Goal: Check status: Check status

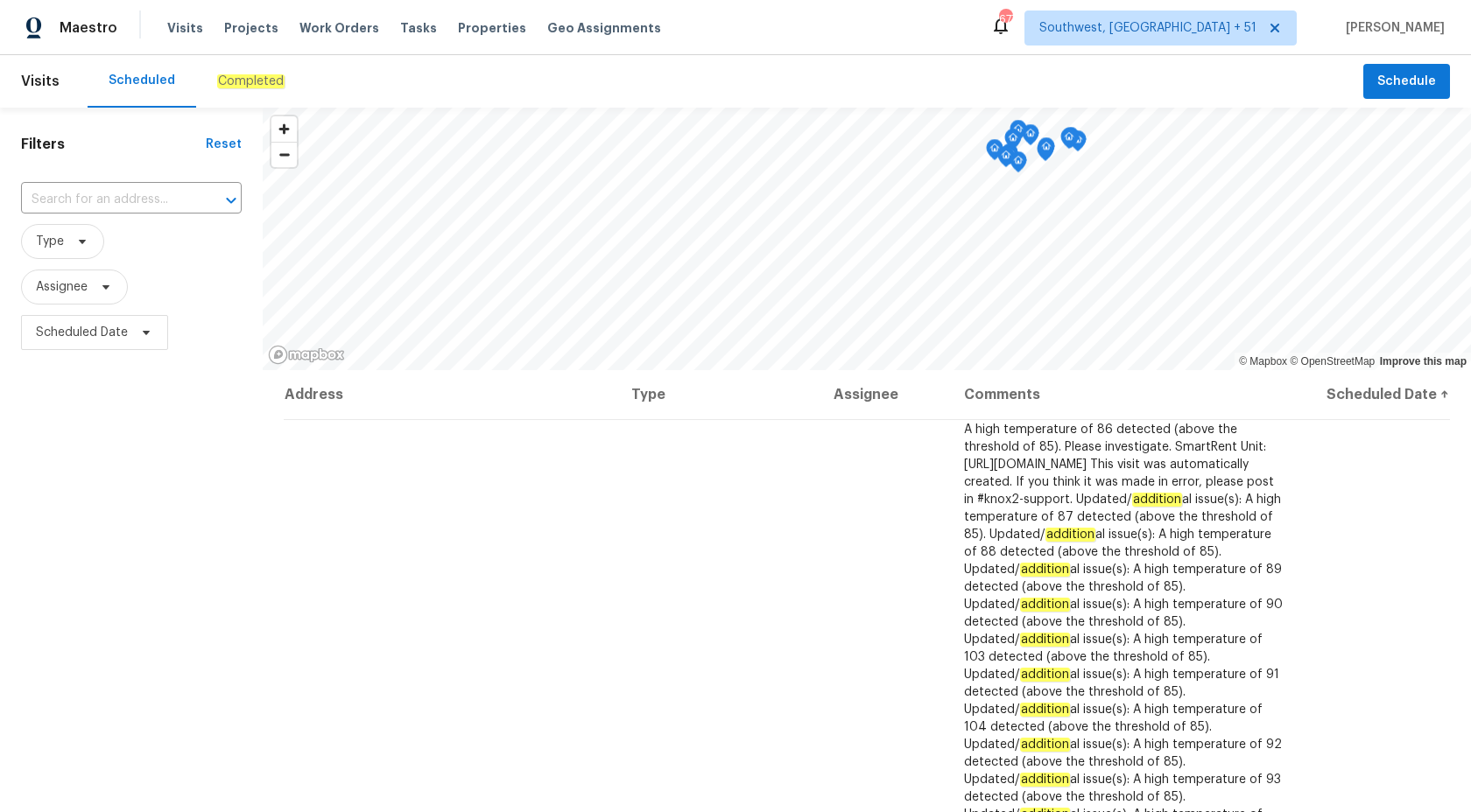
click at [241, 83] on em "Completed" at bounding box center [250, 81] width 67 height 14
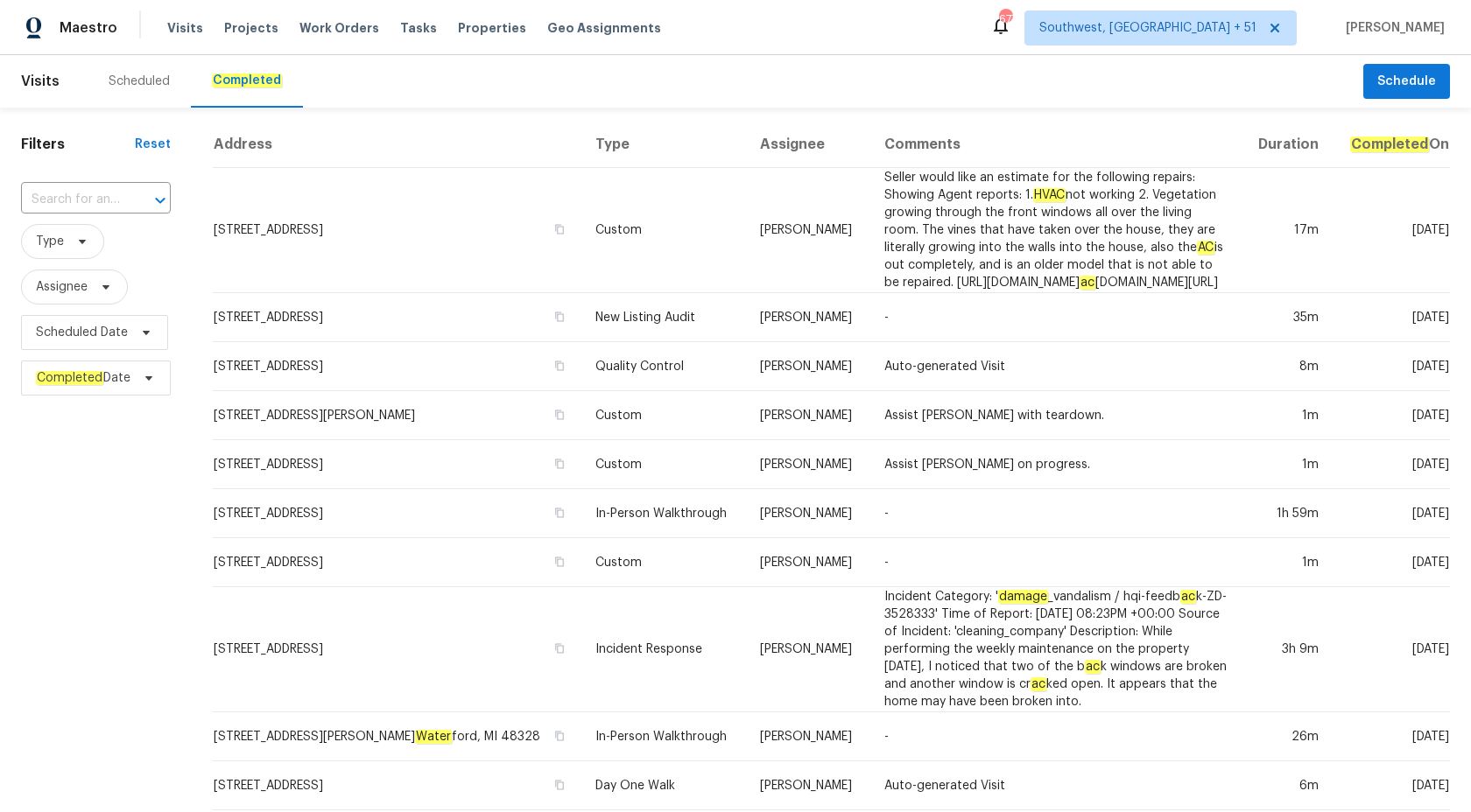
click at [74, 214] on div "​" at bounding box center [95, 200] width 150 height 37
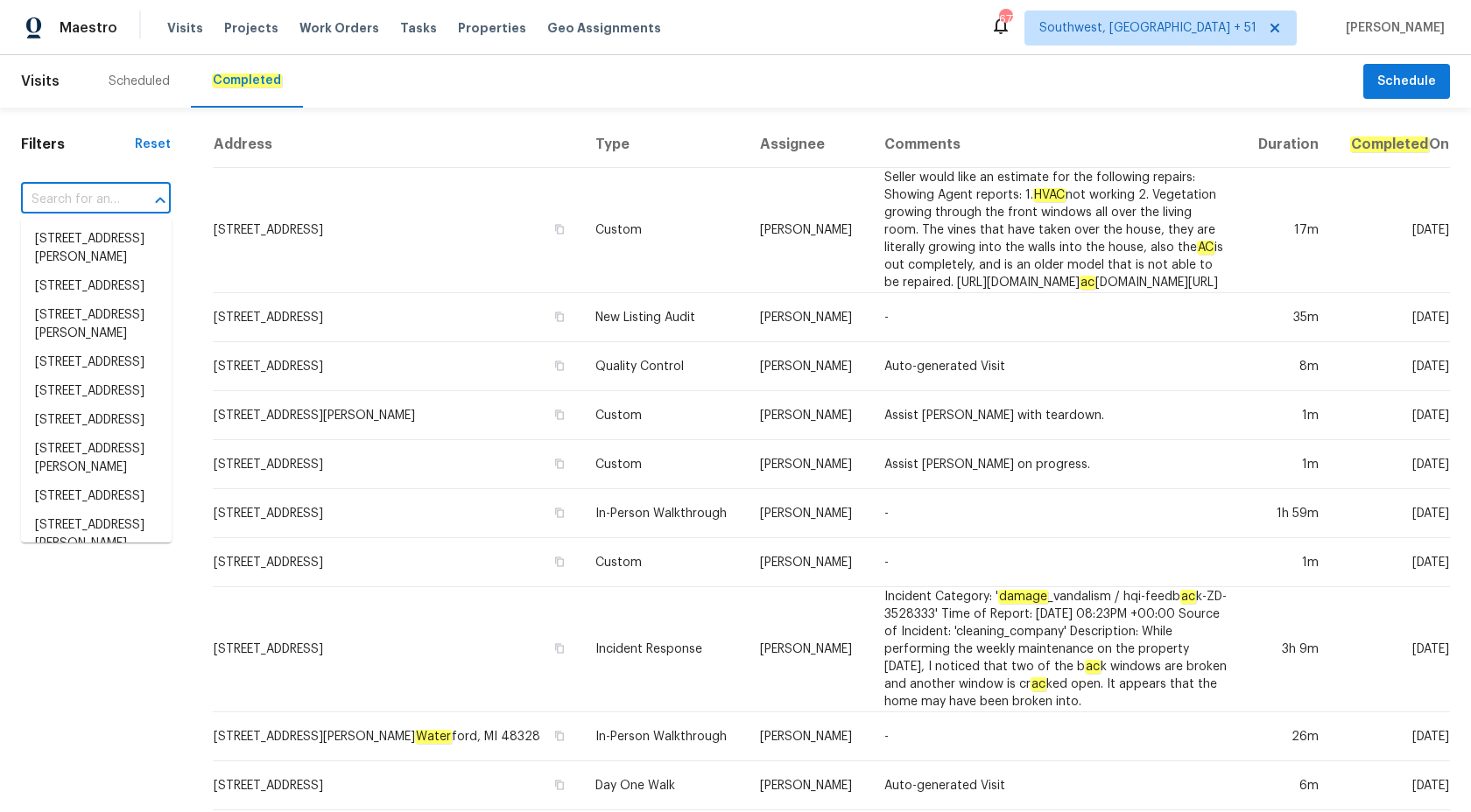
paste input "[STREET_ADDRESS]"
type input "[STREET_ADDRESS]"
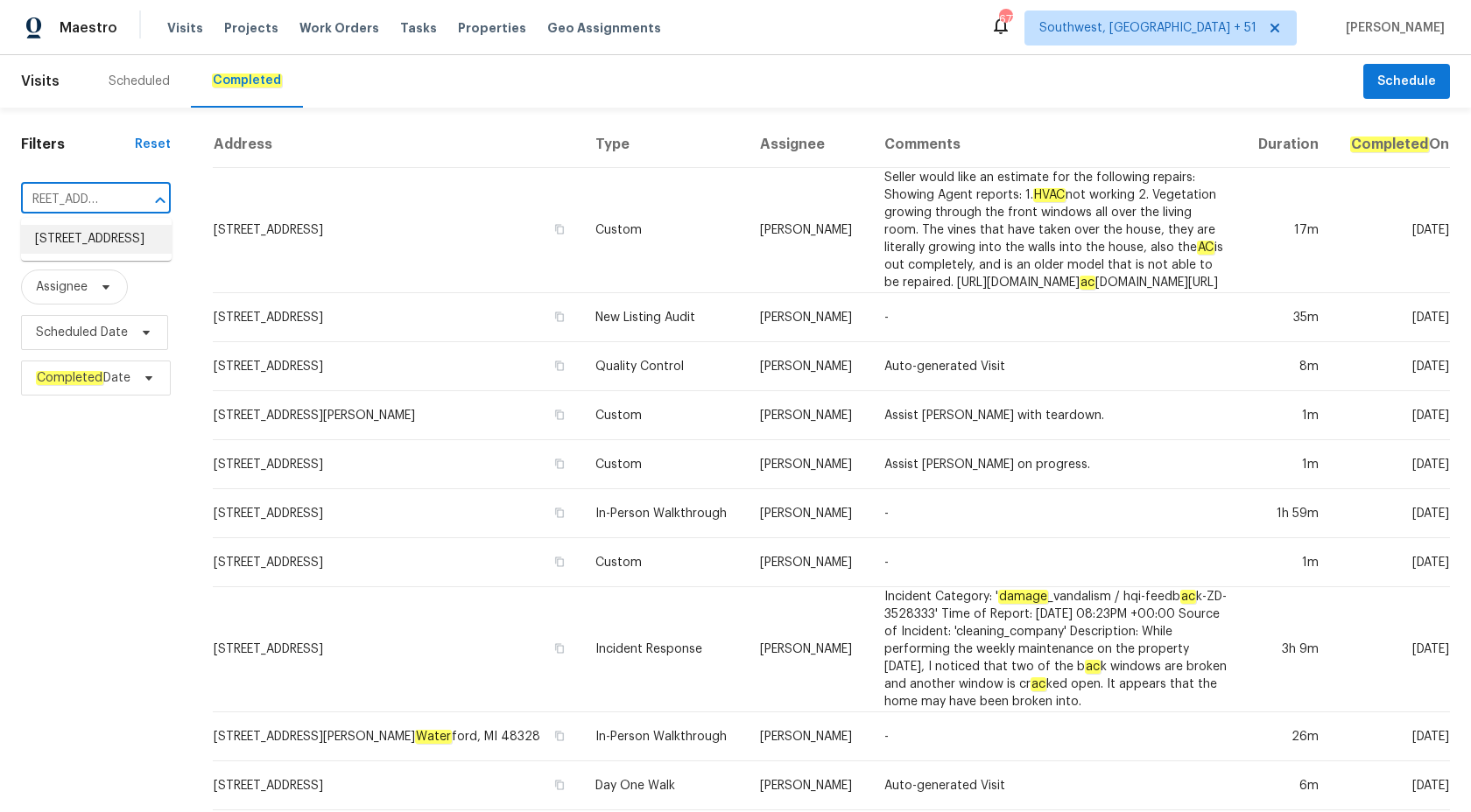
click at [54, 244] on li "[STREET_ADDRESS]" at bounding box center [96, 240] width 151 height 29
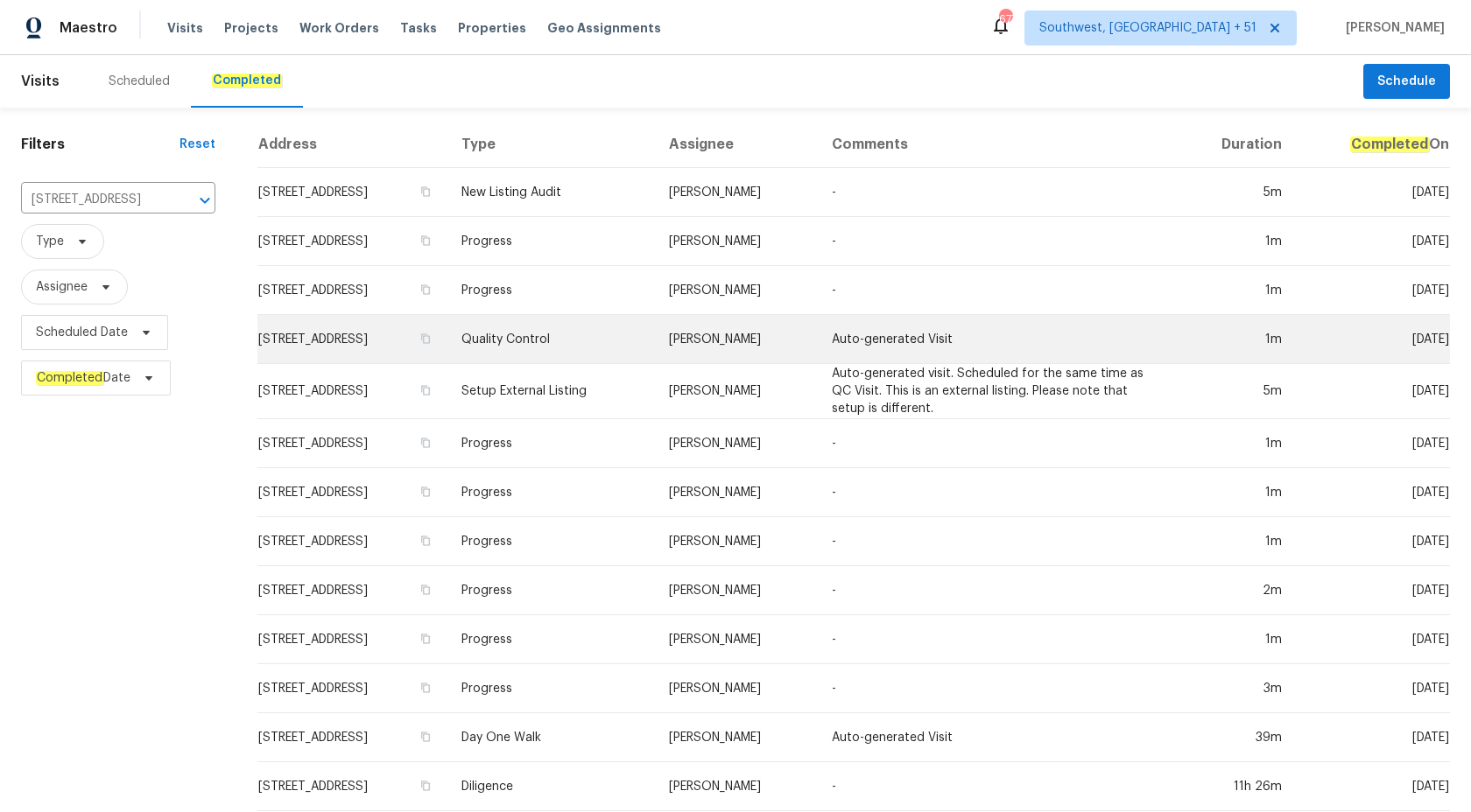
click at [1098, 354] on td "Auto-generated Visit" at bounding box center [996, 339] width 358 height 49
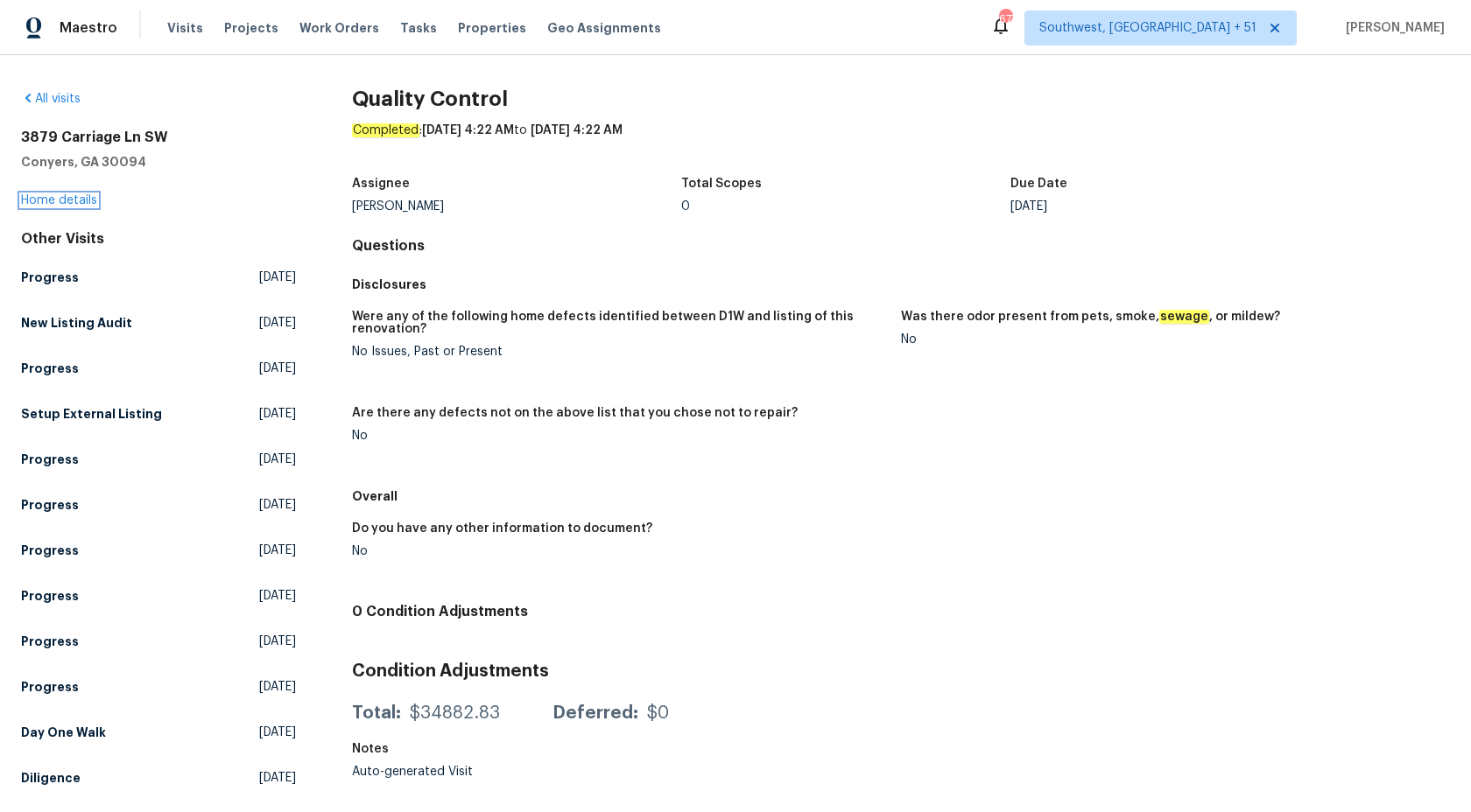
click at [87, 201] on link "Home details" at bounding box center [59, 201] width 76 height 13
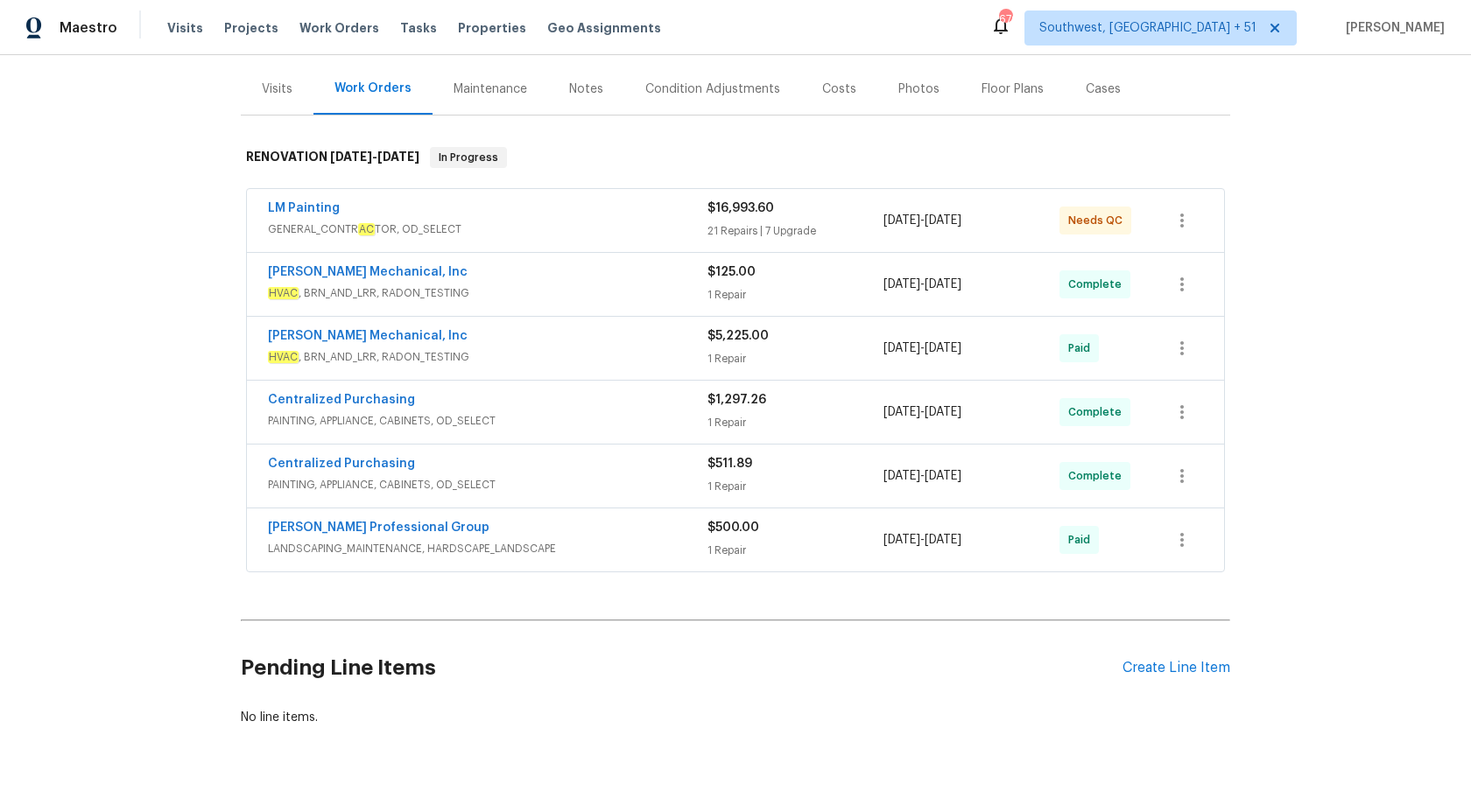
scroll to position [211, 0]
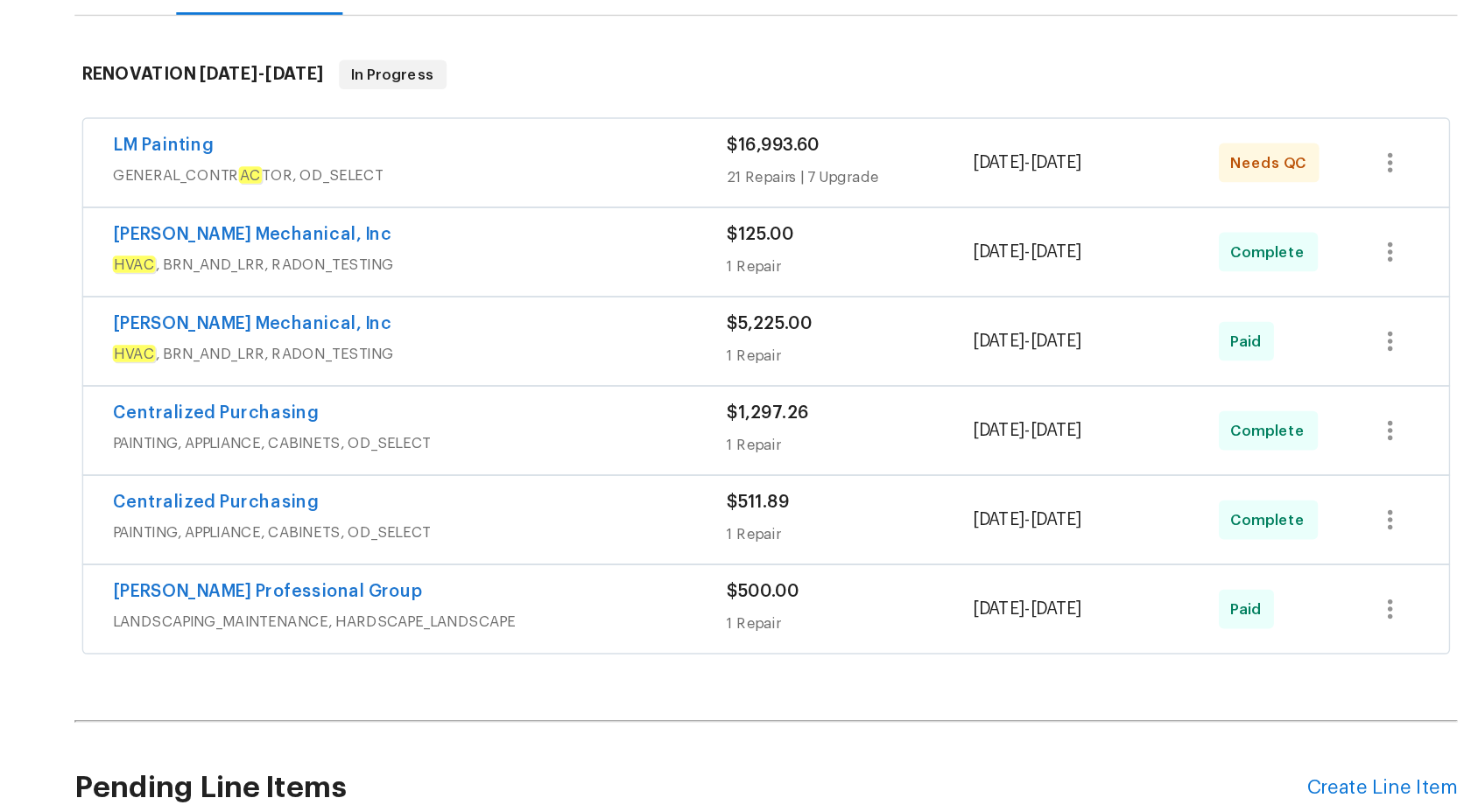
click at [605, 203] on div "LM Painting" at bounding box center [487, 201] width 439 height 21
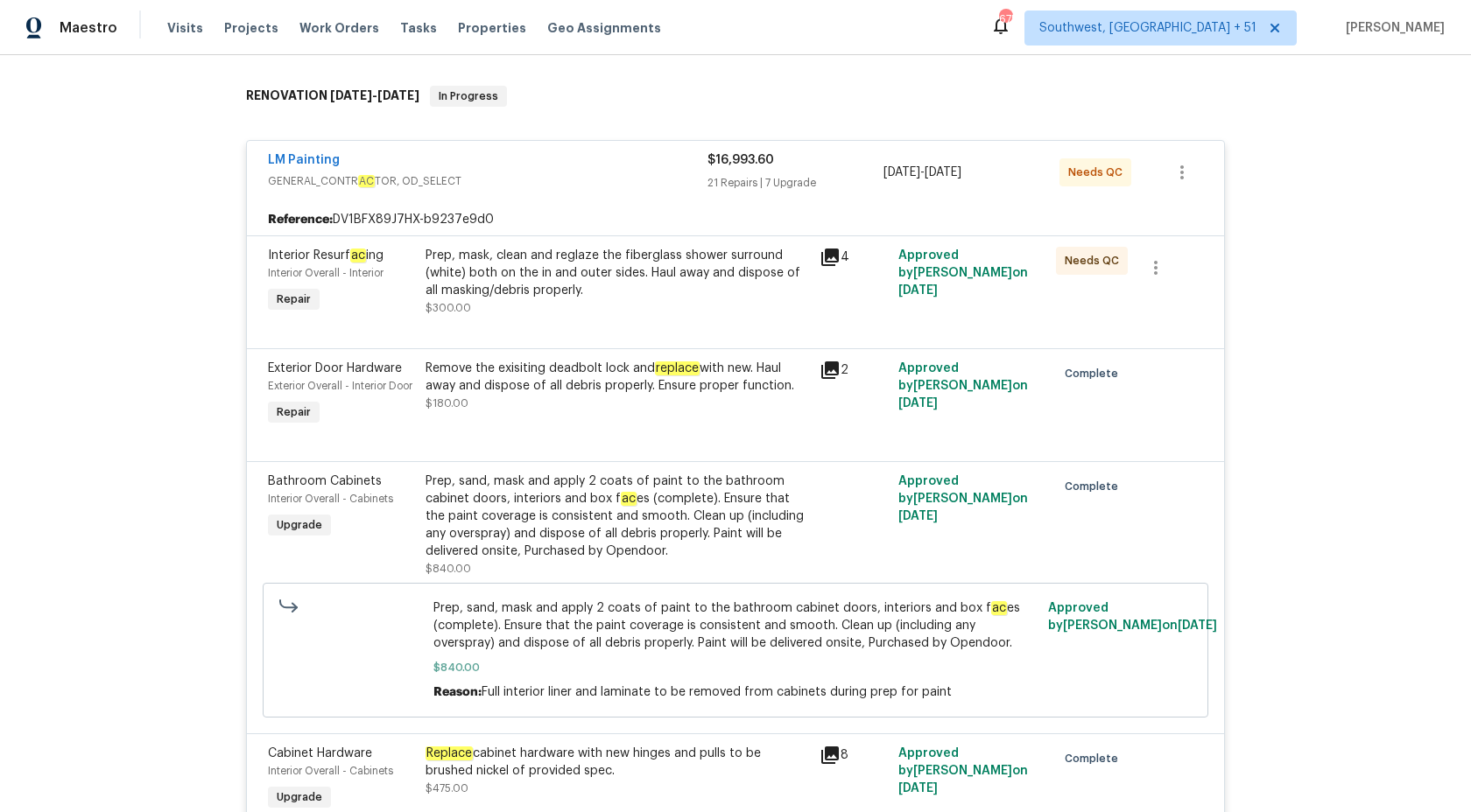
scroll to position [0, 0]
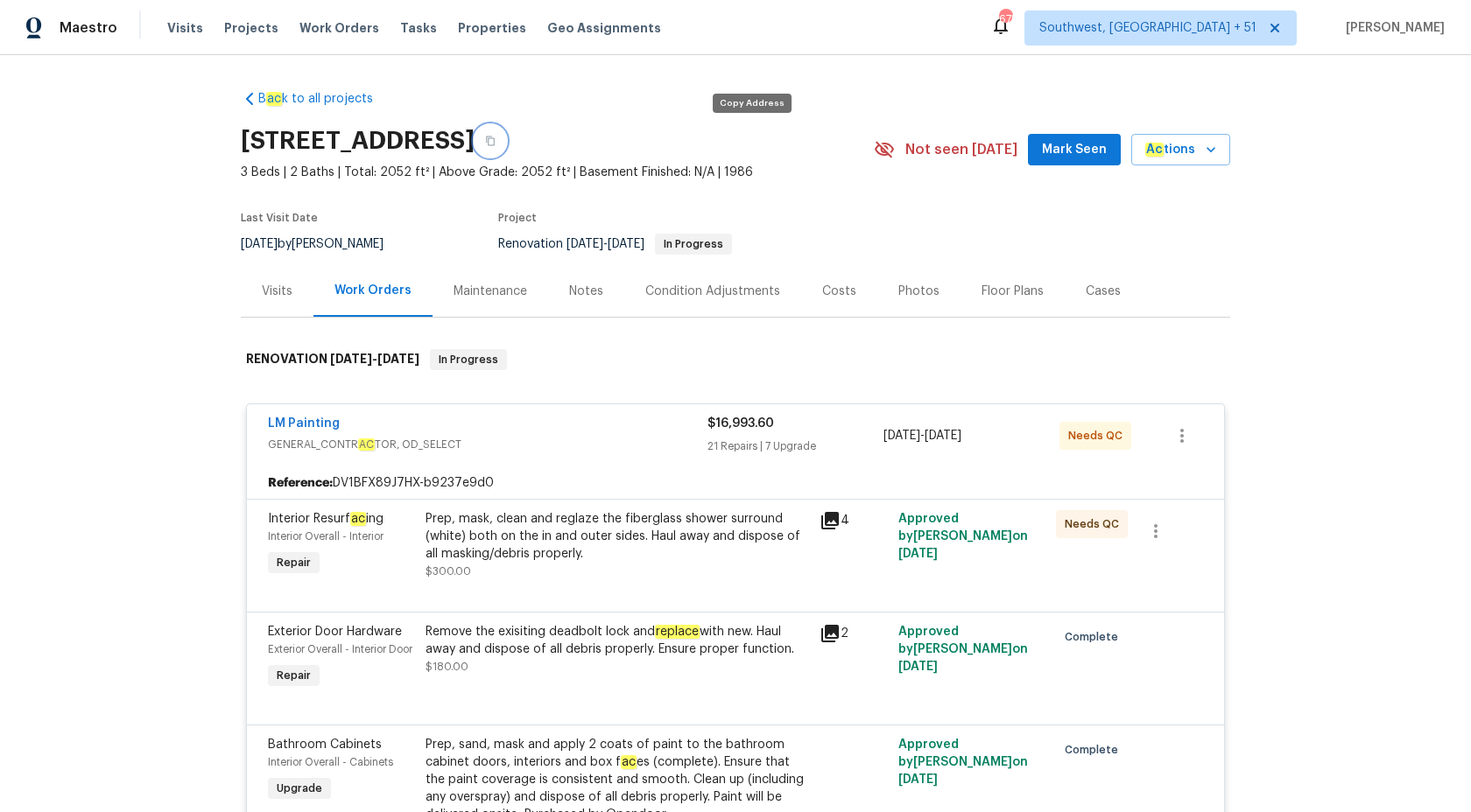
click at [506, 142] on button "button" at bounding box center [490, 141] width 32 height 32
click at [692, 454] on div "LM Painting GENERAL_CONTR AC TOR, OD_SELECT" at bounding box center [487, 435] width 439 height 42
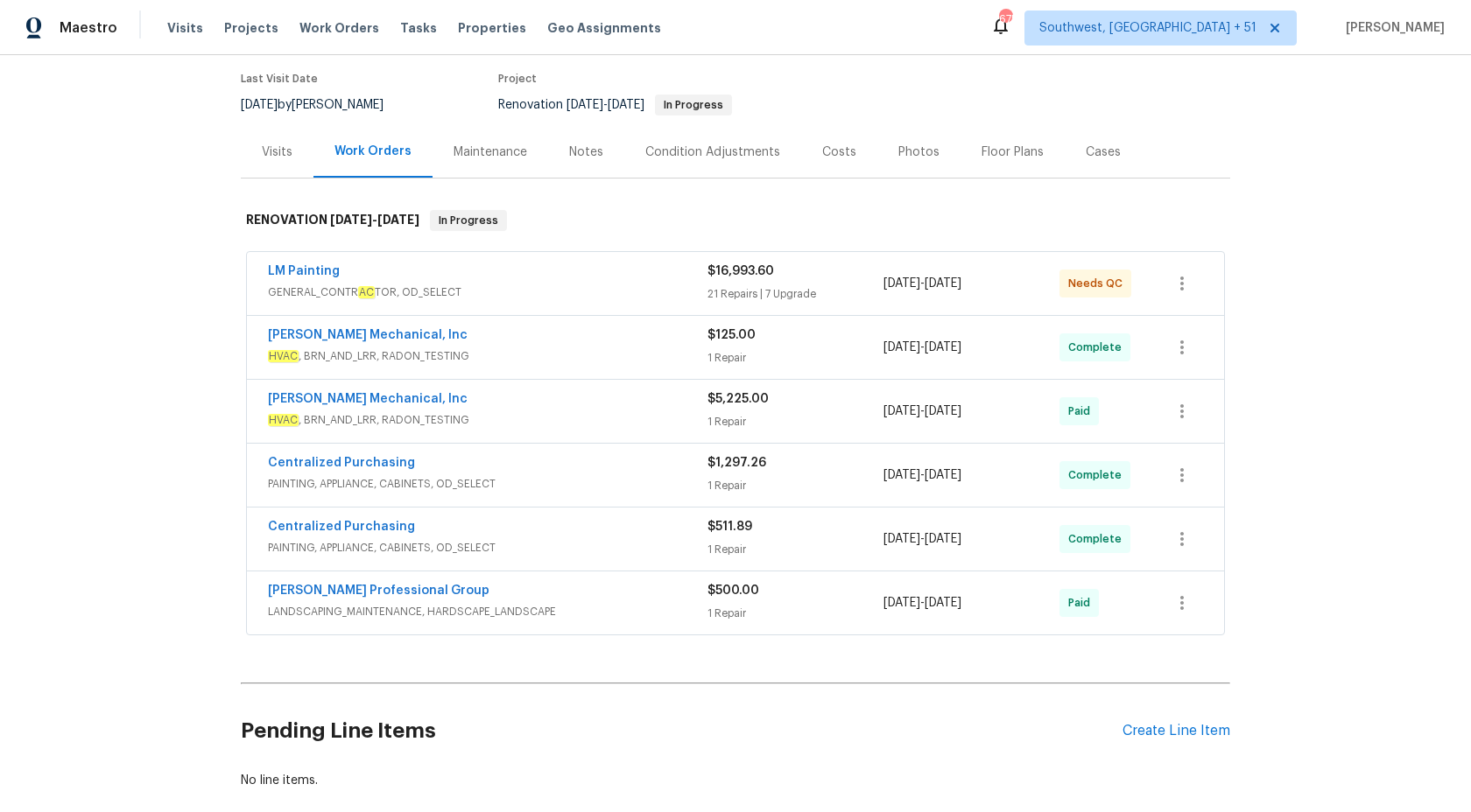
scroll to position [220, 0]
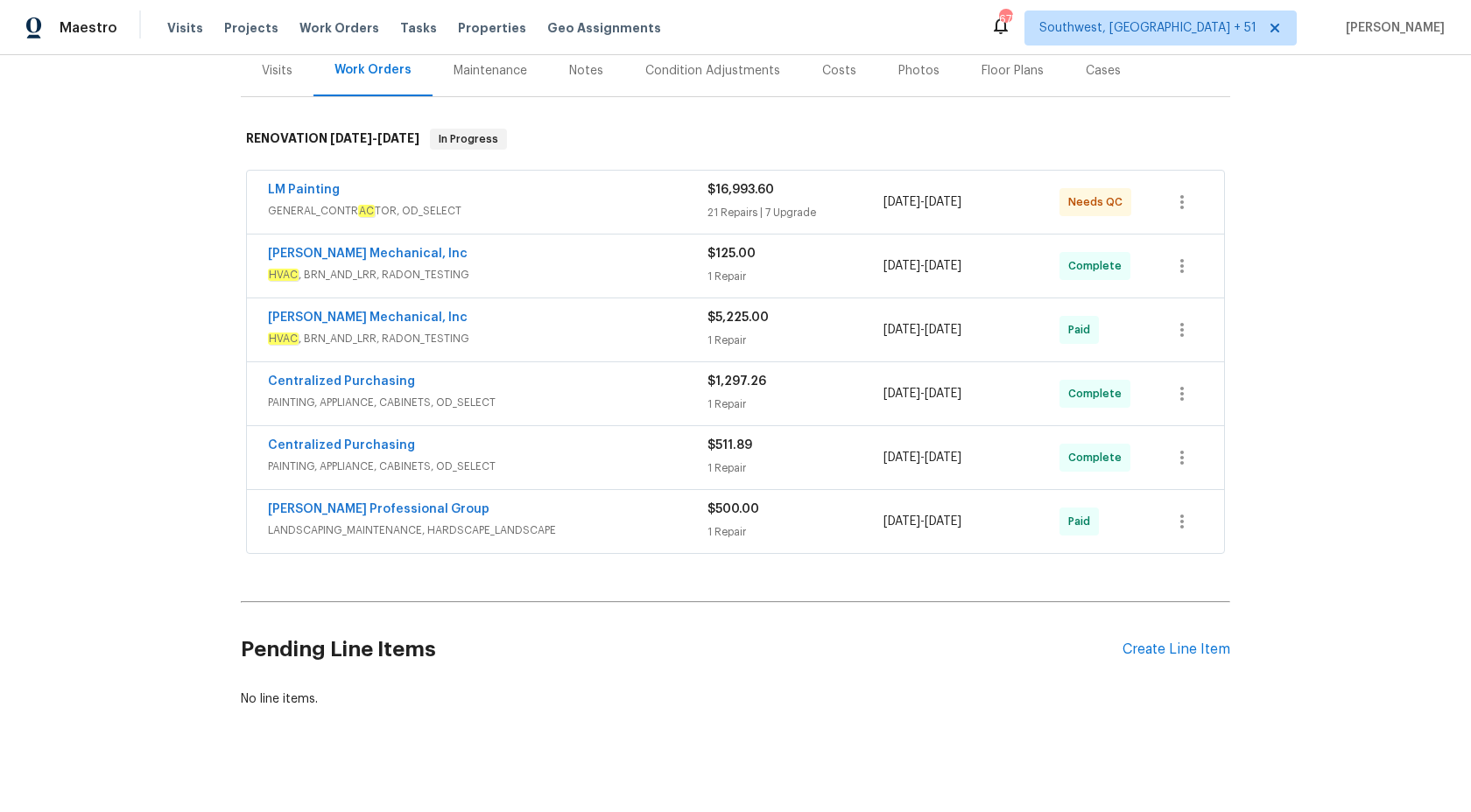
click at [583, 336] on span "HVAC , BRN_AND_LRR, RADON_TESTING" at bounding box center [487, 338] width 439 height 17
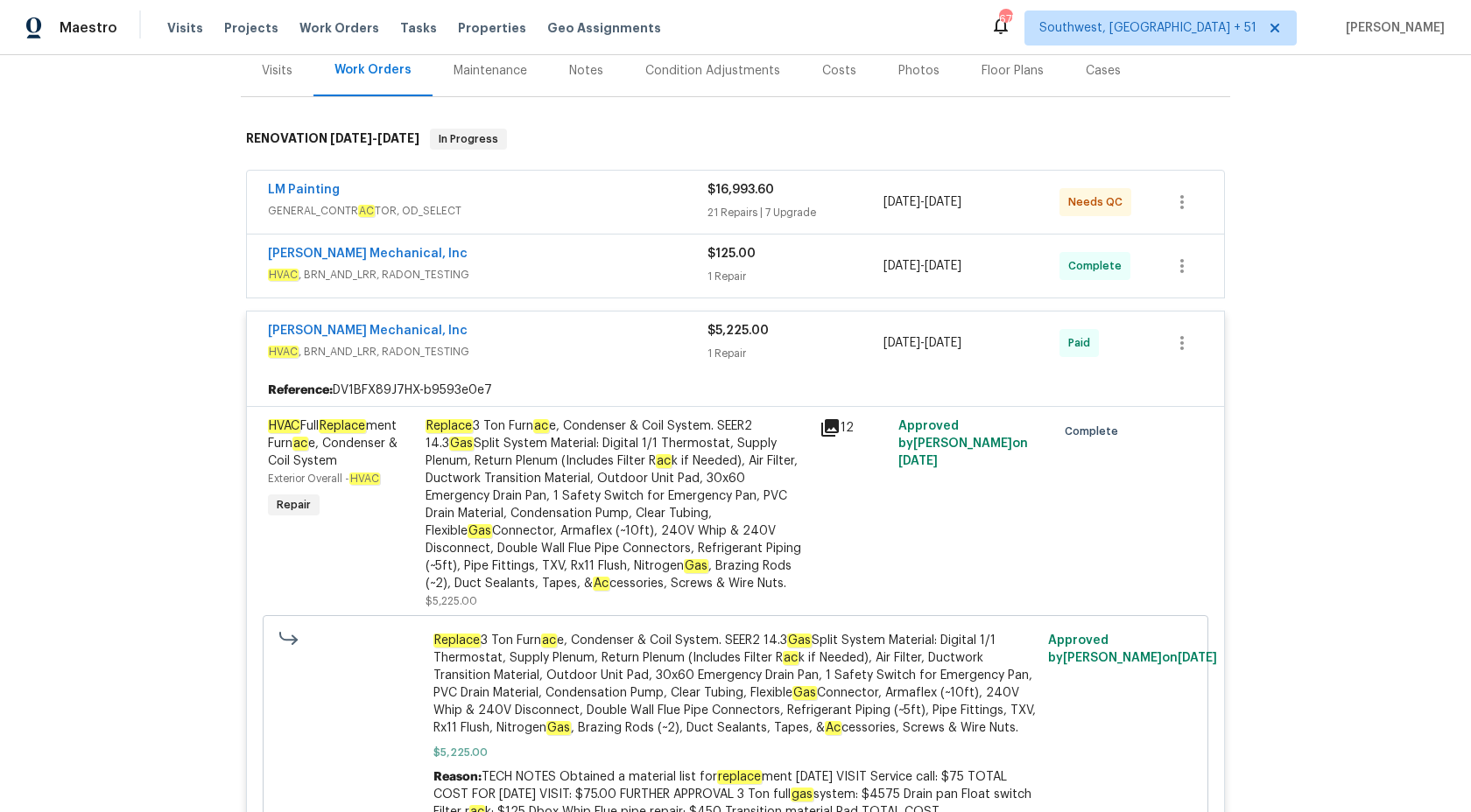
click at [709, 328] on span "$5,225.00" at bounding box center [739, 331] width 62 height 13
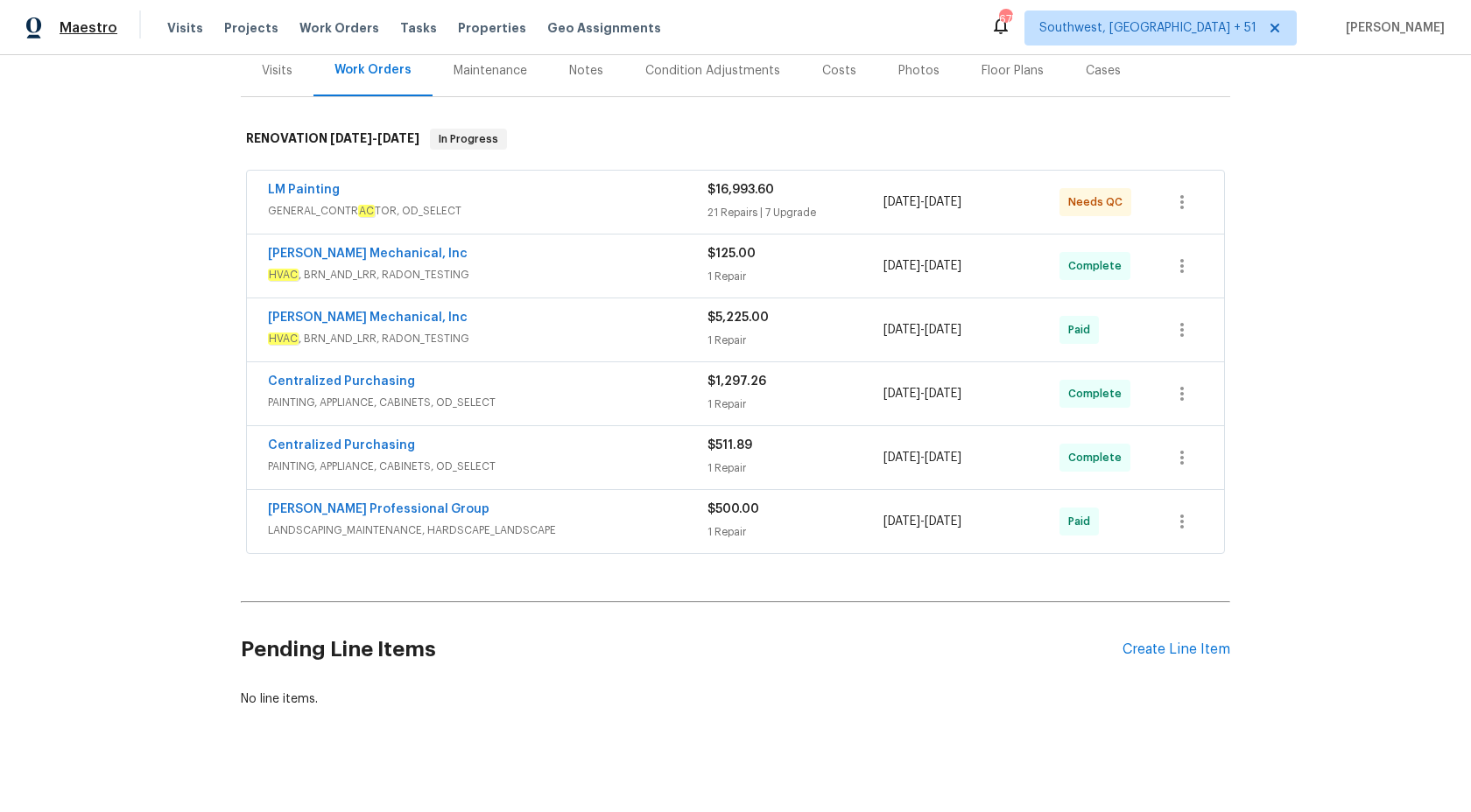
click at [93, 22] on span "Maestro" at bounding box center [89, 27] width 58 height 17
